Goal: Use online tool/utility

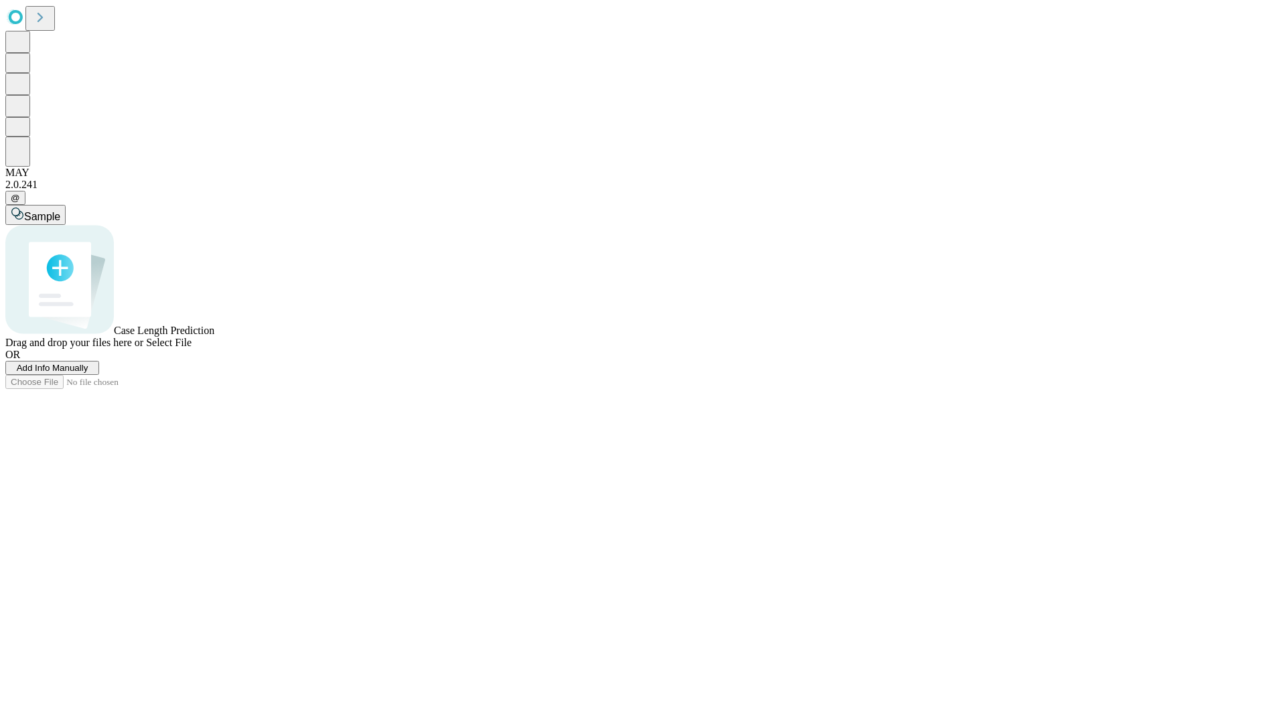
click at [88, 373] on span "Add Info Manually" at bounding box center [53, 368] width 72 height 10
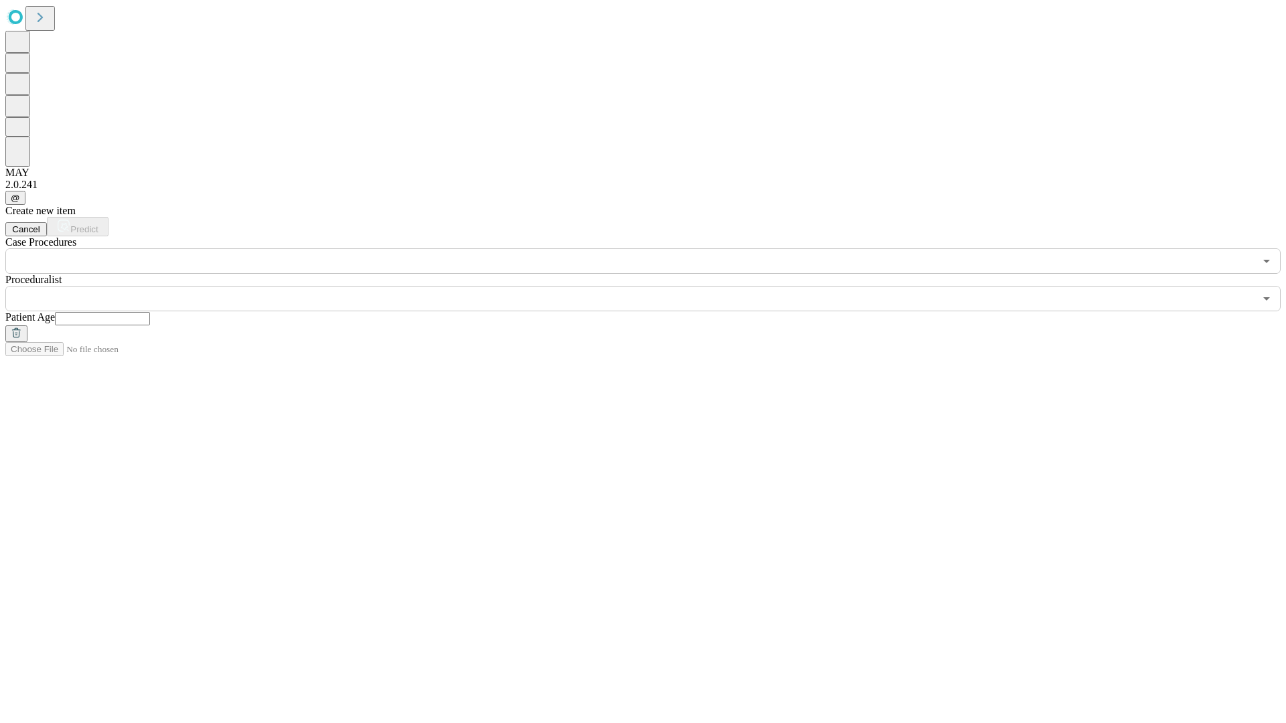
click at [150, 312] on input "text" at bounding box center [102, 318] width 95 height 13
type input "**"
click at [652, 286] on input "text" at bounding box center [629, 298] width 1249 height 25
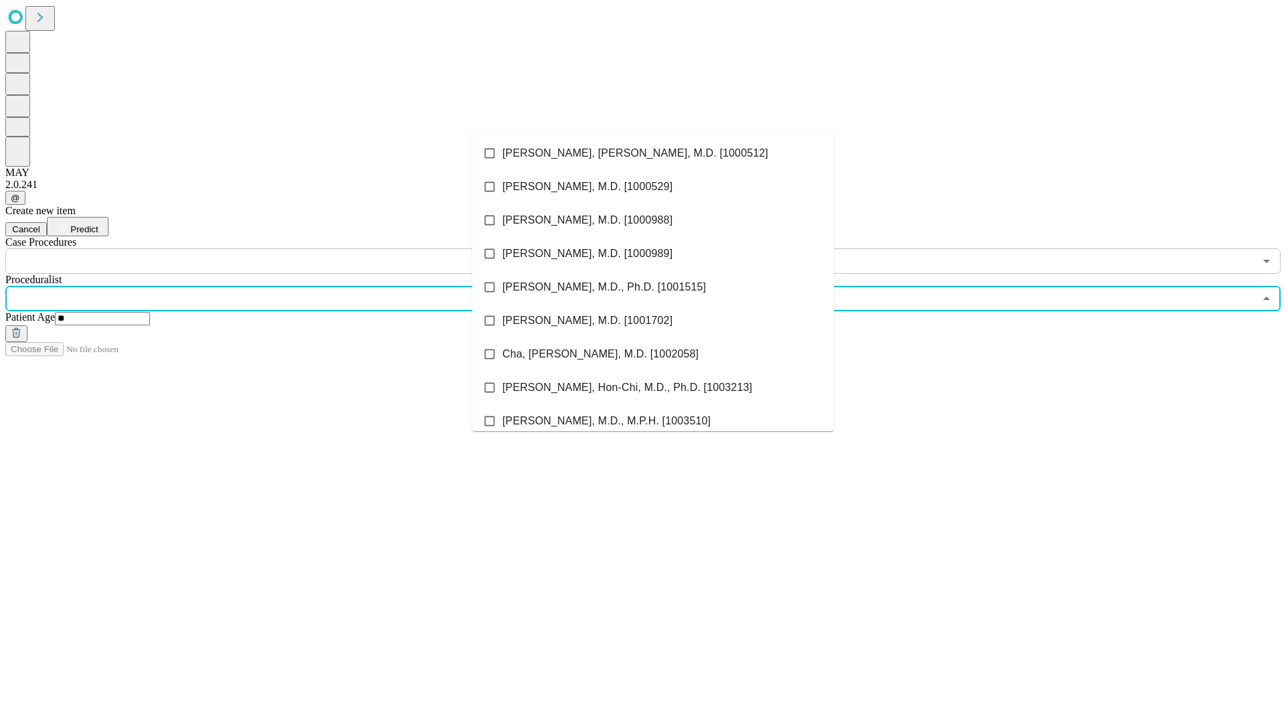
click at [653, 153] on li "[PERSON_NAME], [PERSON_NAME], M.D. [1000512]" at bounding box center [653, 153] width 362 height 33
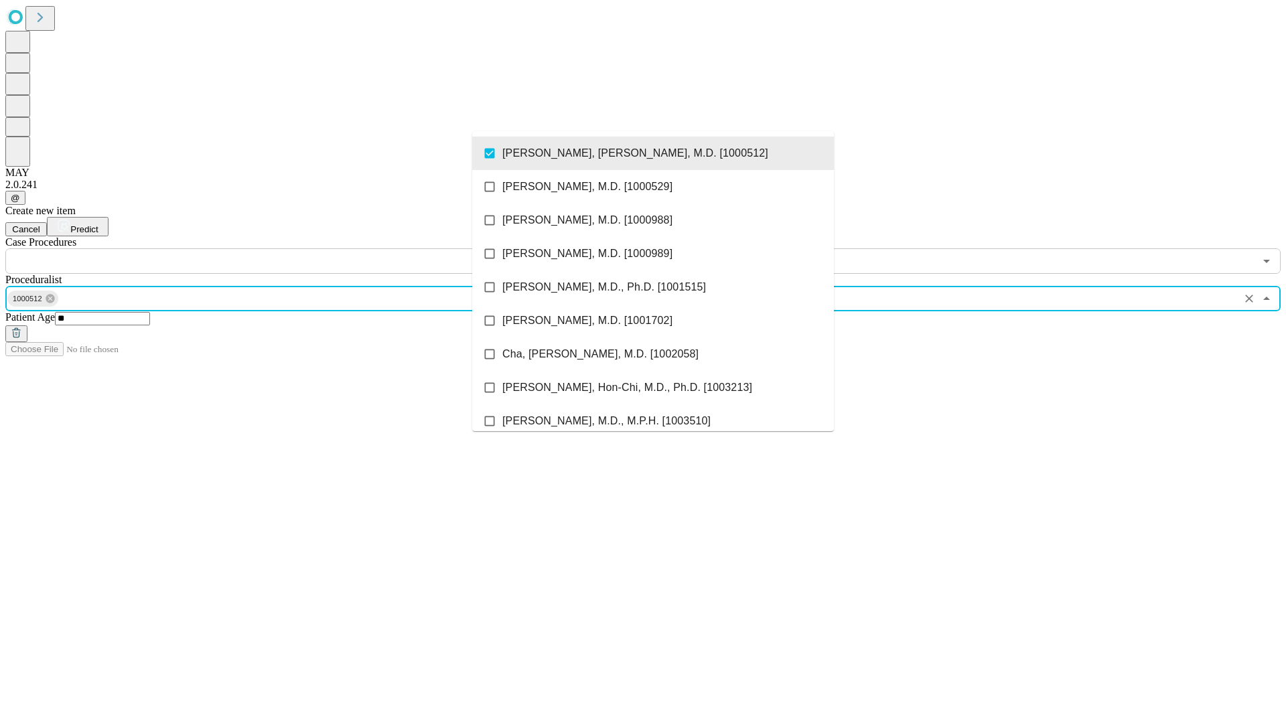
click at [281, 248] on input "text" at bounding box center [629, 260] width 1249 height 25
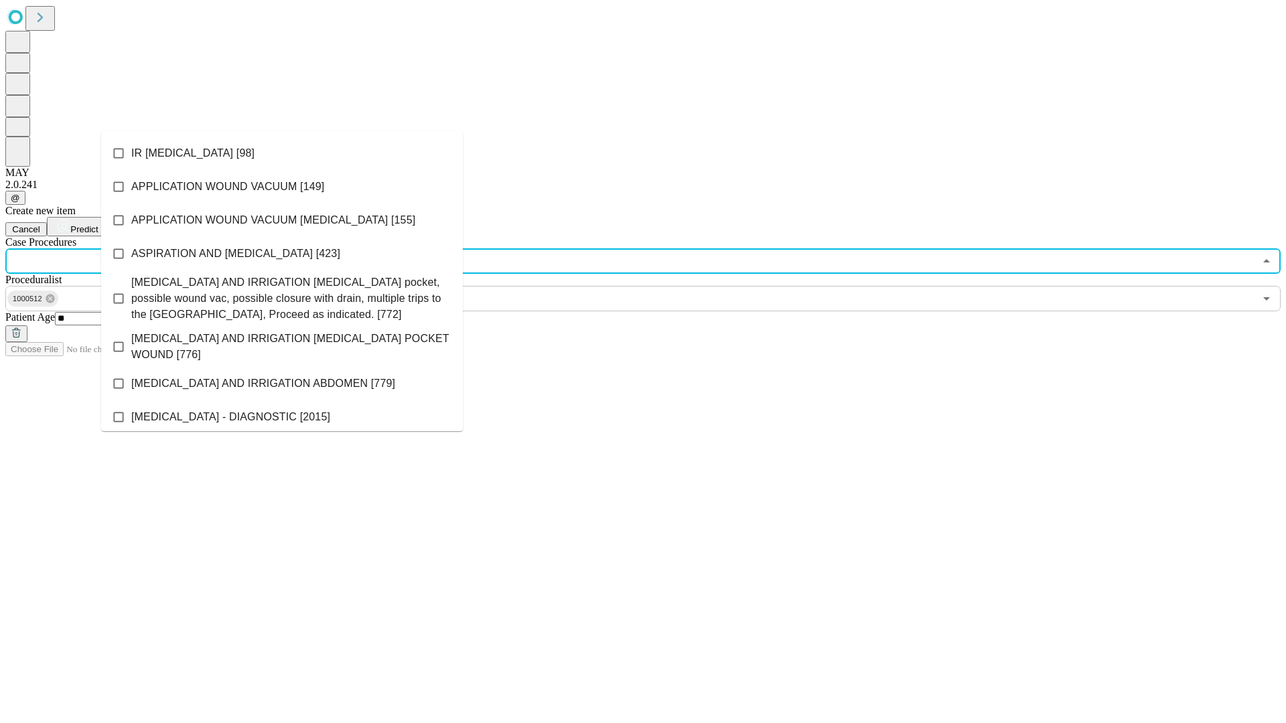
click at [282, 153] on li "IR [MEDICAL_DATA] [98]" at bounding box center [282, 153] width 362 height 33
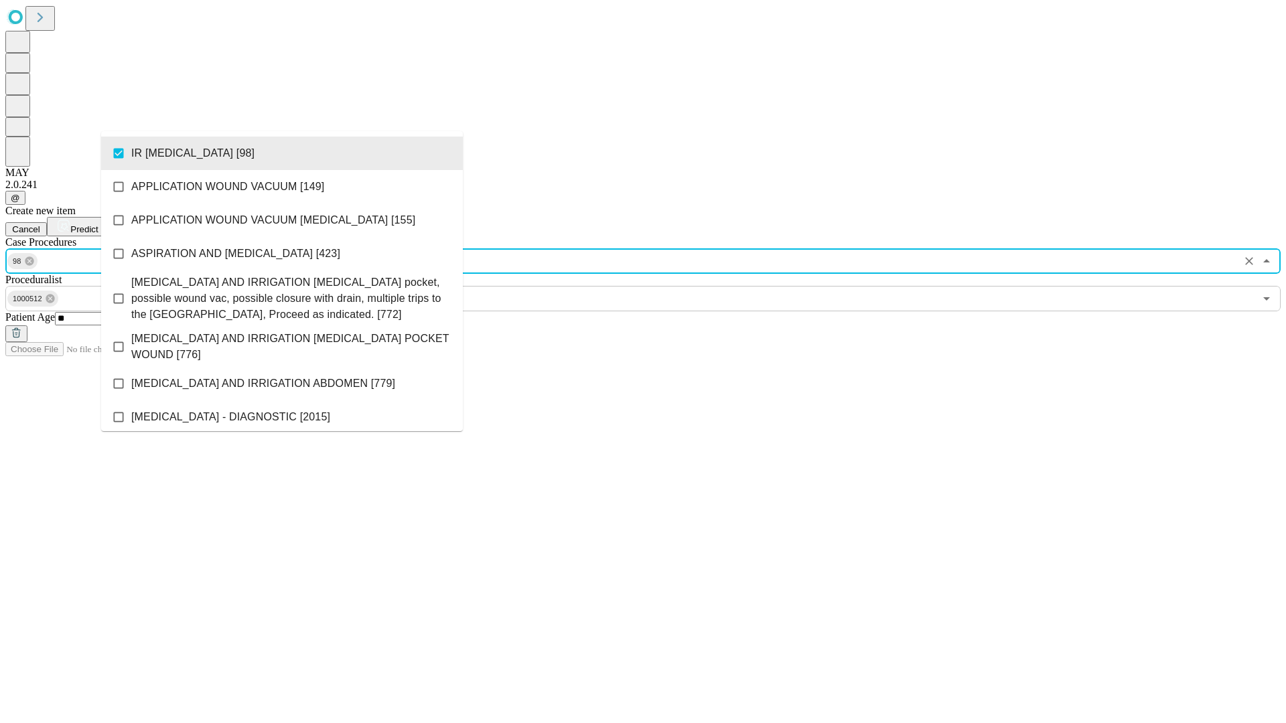
click at [98, 224] on span "Predict" at bounding box center [83, 229] width 27 height 10
